Goal: Task Accomplishment & Management: Complete application form

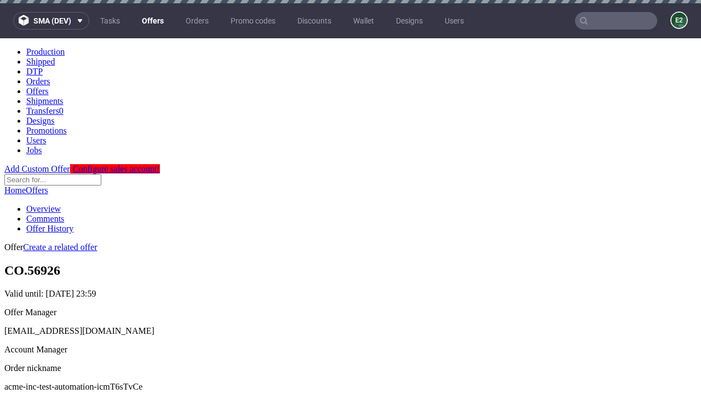
scroll to position [3, 0]
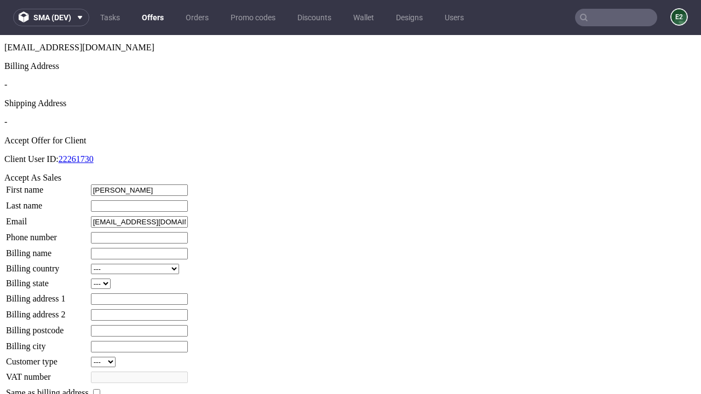
type input "[PERSON_NAME]"
type input "1509813888"
type input "Caleb.Kassulke"
select select "13"
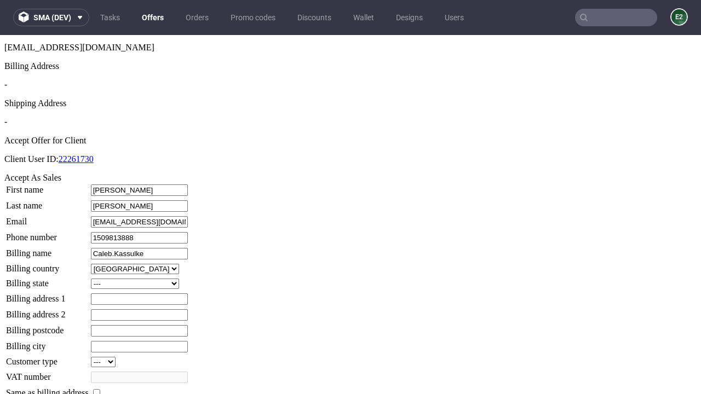
select select "132"
type input "Caleb.Kassulke"
type input "[STREET_ADDRESS][PERSON_NAME]"
type input "IJ32 0IL"
type input "[PERSON_NAME]-on-[PERSON_NAME]"
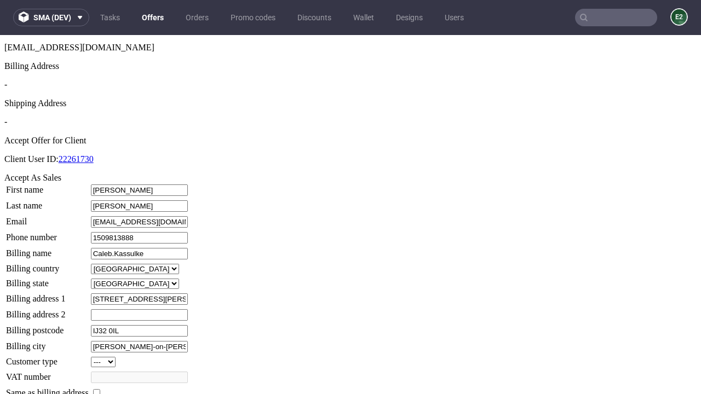
click at [100, 389] on input "checkbox" at bounding box center [96, 392] width 7 height 7
checkbox input "true"
type input "Caleb.Kassulke"
select select "13"
type input "[STREET_ADDRESS][PERSON_NAME]"
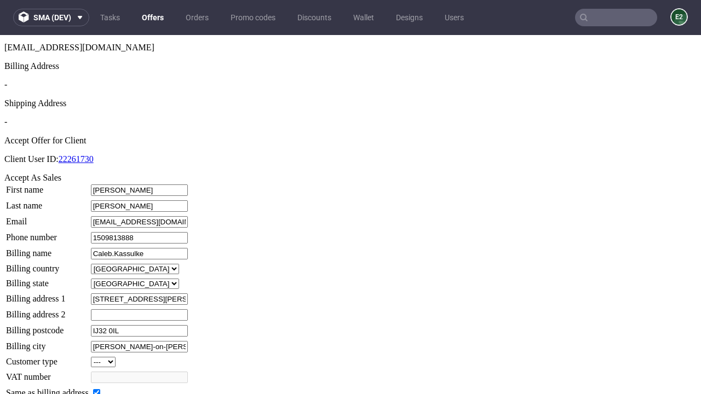
type input "IJ32 0IL"
type input "[PERSON_NAME]-on-[PERSON_NAME]"
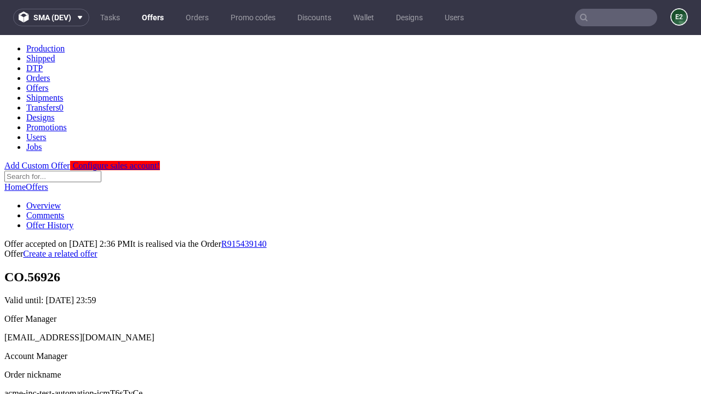
scroll to position [0, 0]
